Goal: Check status

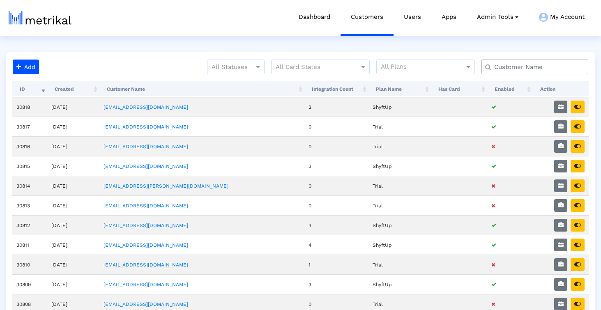
click at [507, 63] on input "text" at bounding box center [536, 67] width 97 height 9
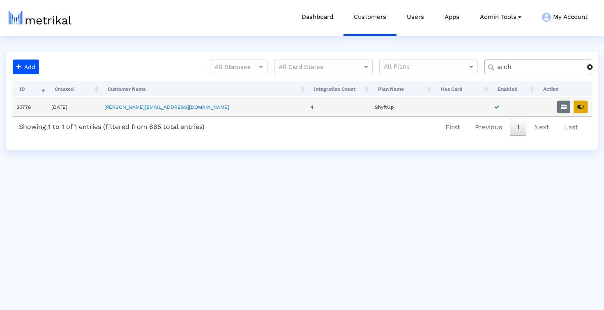
type input "arch"
click at [579, 107] on icon "button" at bounding box center [580, 107] width 7 height 6
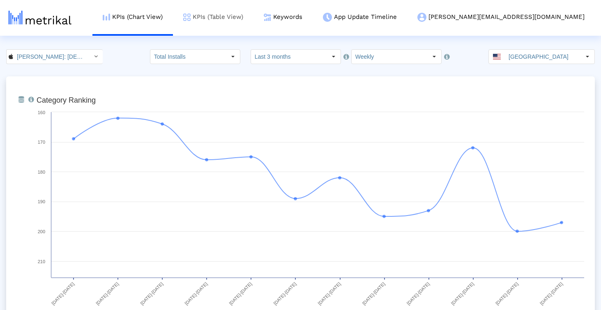
click at [253, 29] on link "KPIs (Table View)" at bounding box center [213, 17] width 81 height 34
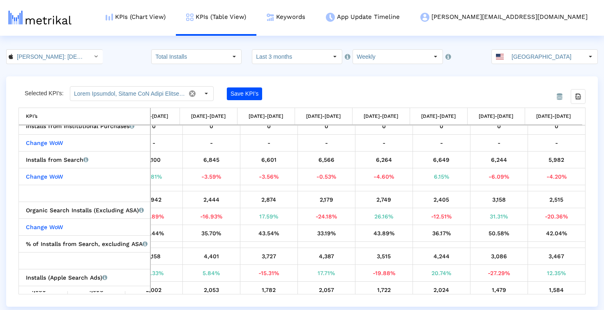
scroll to position [167, 0]
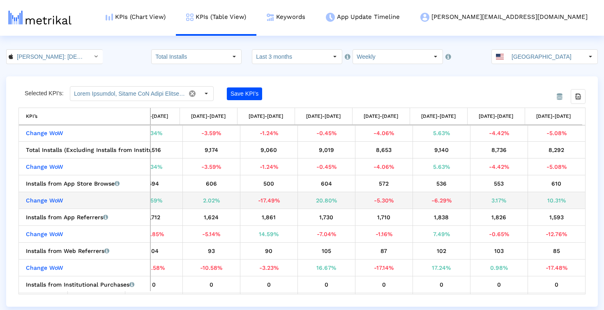
scroll to position [19, 0]
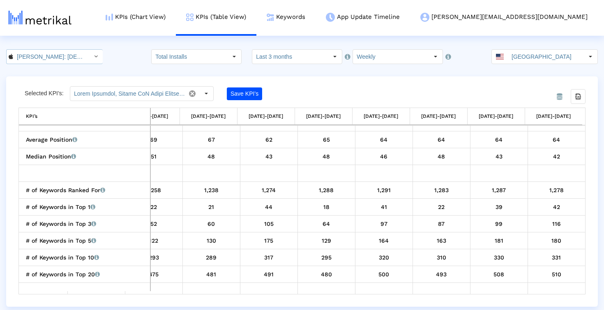
click at [55, 57] on input "[PERSON_NAME]: [DEMOGRAPHIC_DATA] Dating & Chat < 6446289426 >" at bounding box center [50, 57] width 74 height 14
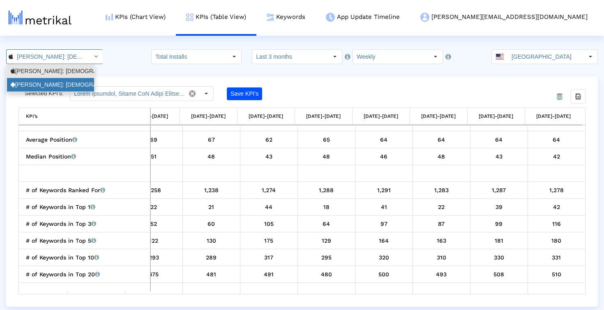
click at [52, 83] on div "[PERSON_NAME]: [DEMOGRAPHIC_DATA] Dating & [DEMOGRAPHIC_DATA] Chat <com.archera…" at bounding box center [51, 85] width 80 height 8
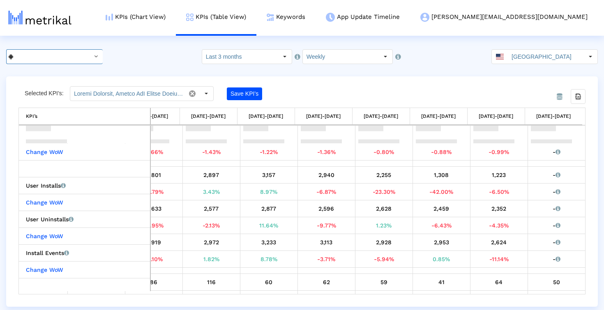
scroll to position [57, 0]
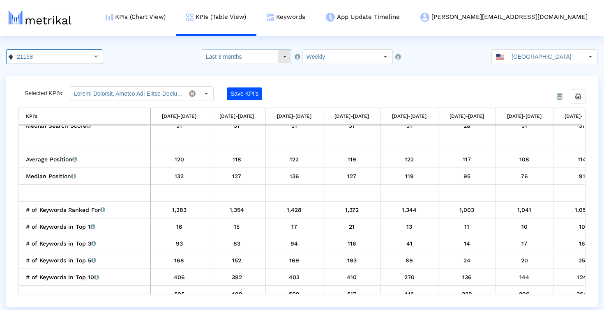
click at [256, 61] on input "Last 3 months" at bounding box center [240, 57] width 76 height 14
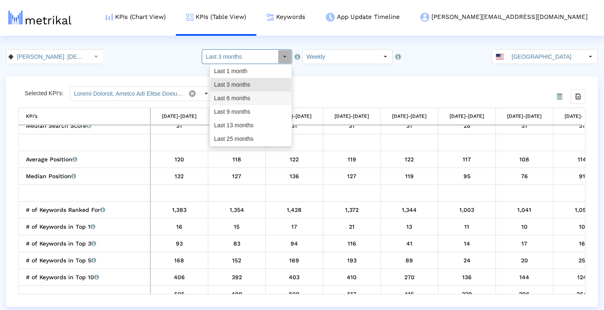
click at [253, 100] on div "Last 6 months" at bounding box center [250, 99] width 81 height 14
type input "Last 6 months"
